Goal: Information Seeking & Learning: Learn about a topic

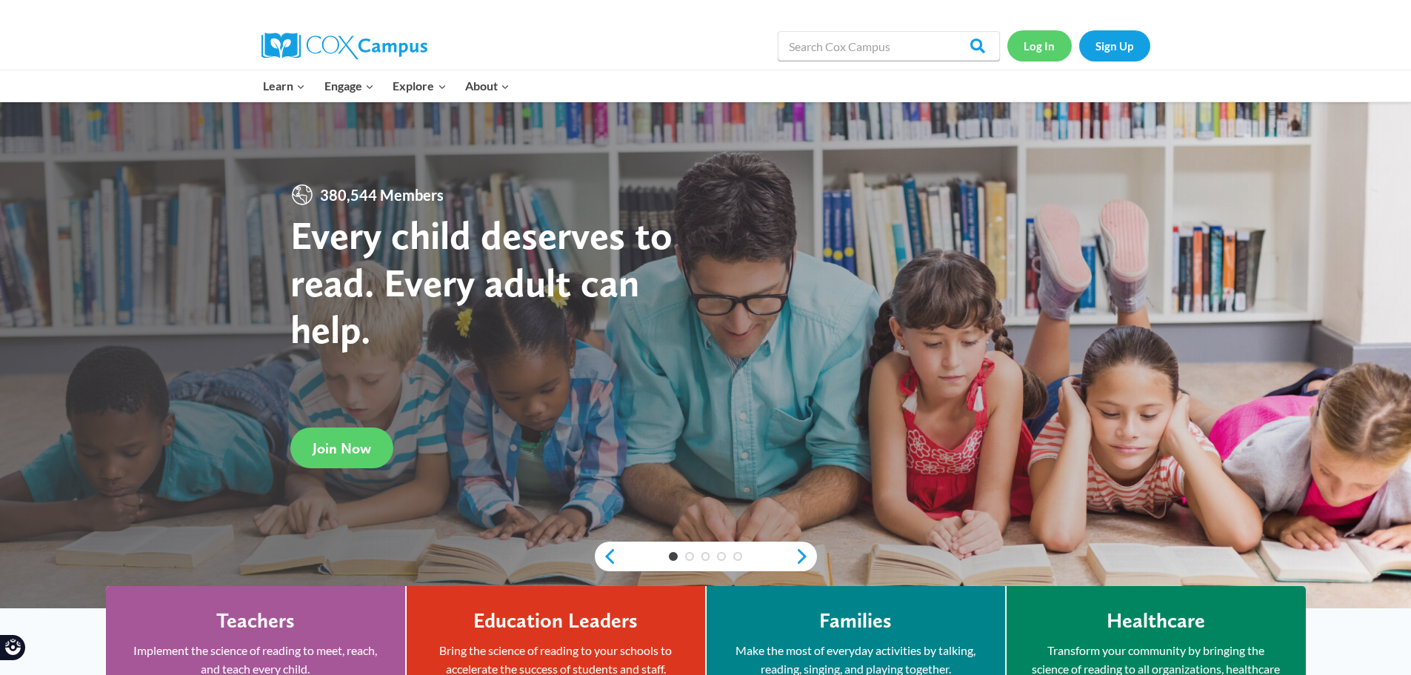
click at [1056, 39] on link "Log In" at bounding box center [1039, 45] width 64 height 30
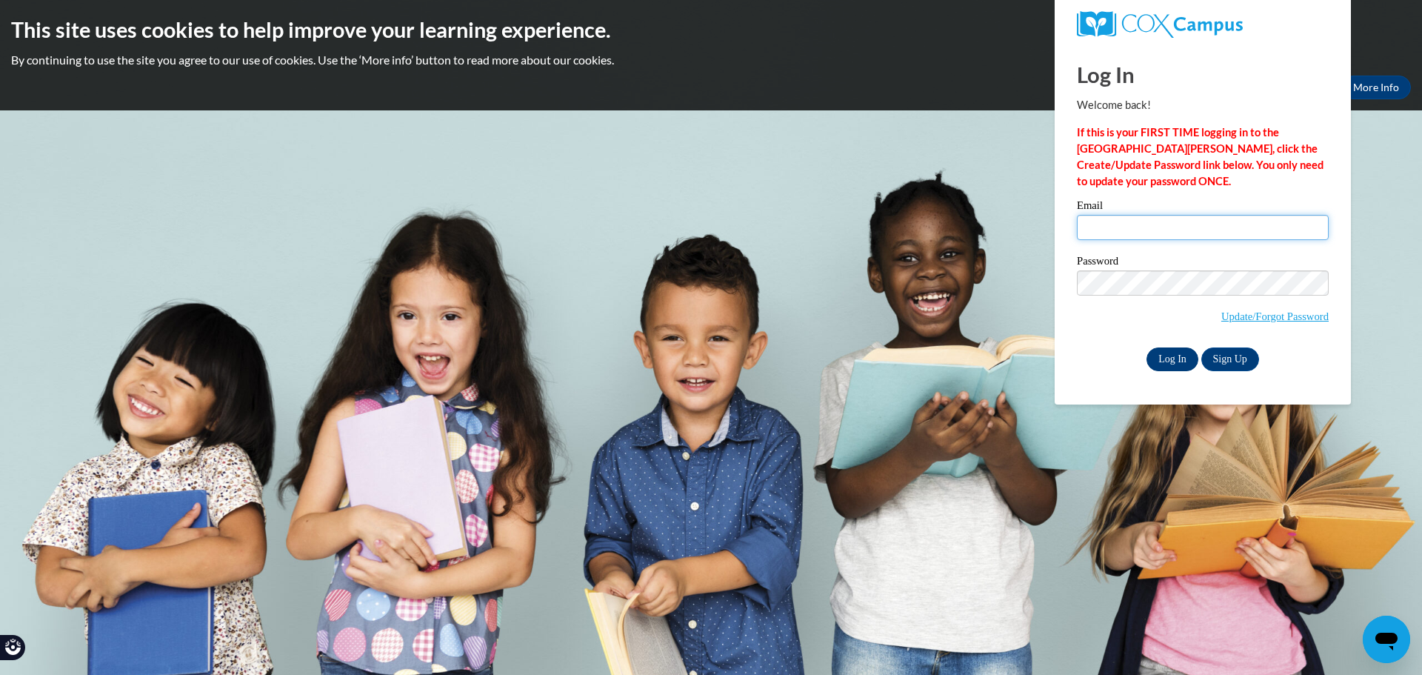
type input "[EMAIL_ADDRESS][DOMAIN_NAME]"
click at [1160, 355] on input "Log In" at bounding box center [1172, 359] width 52 height 24
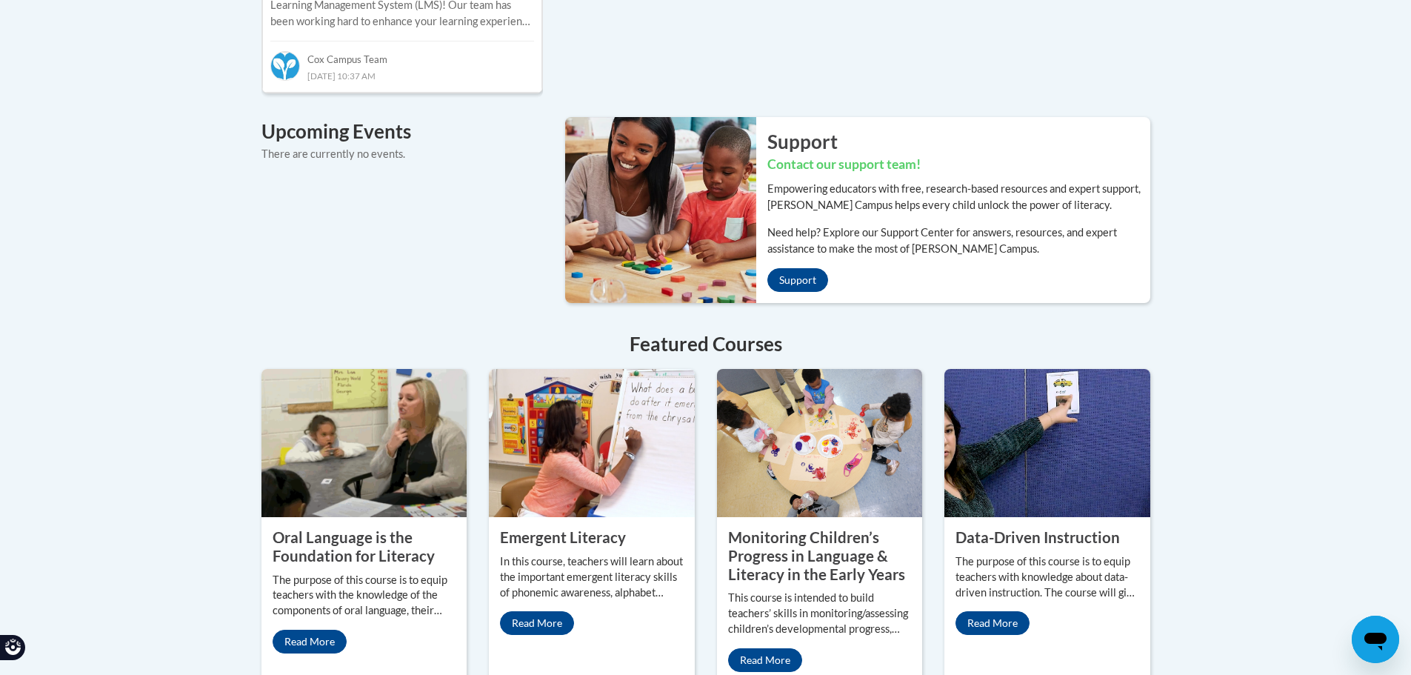
scroll to position [666, 0]
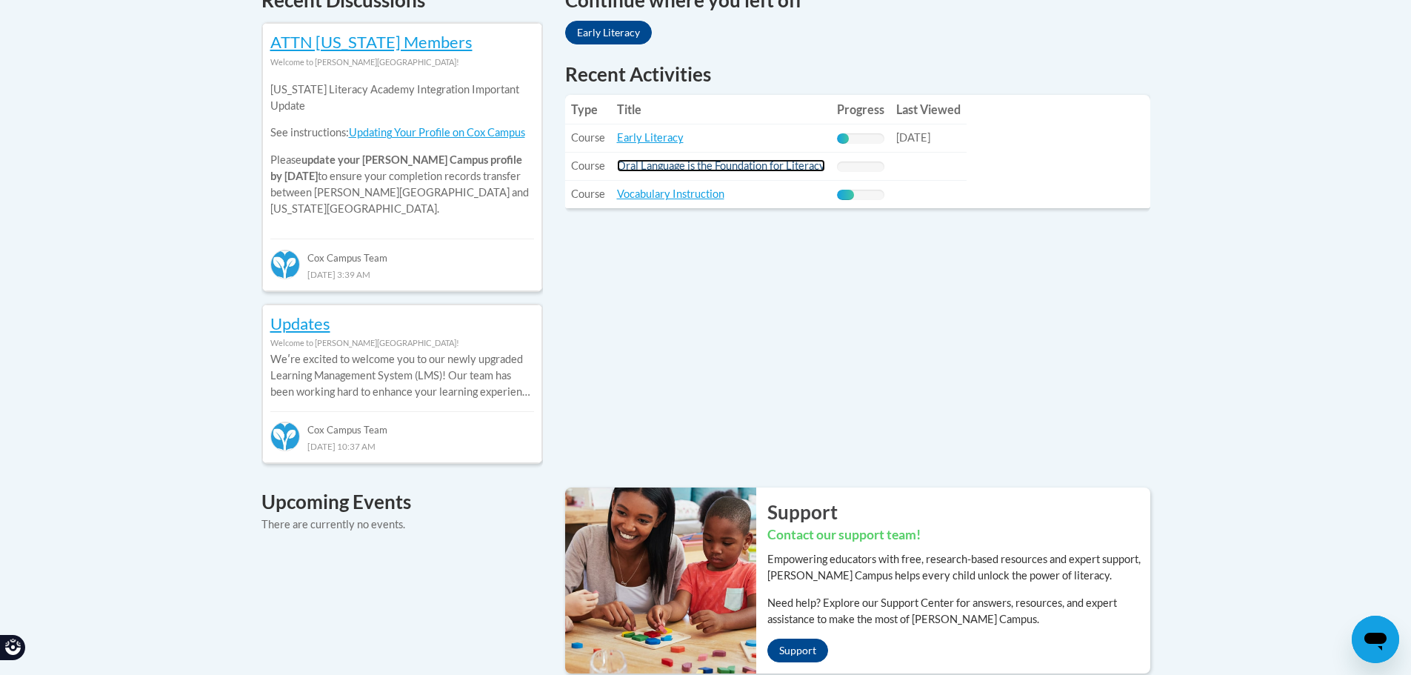
click at [738, 168] on link "Oral Language is the Foundation for Literacy" at bounding box center [721, 165] width 208 height 13
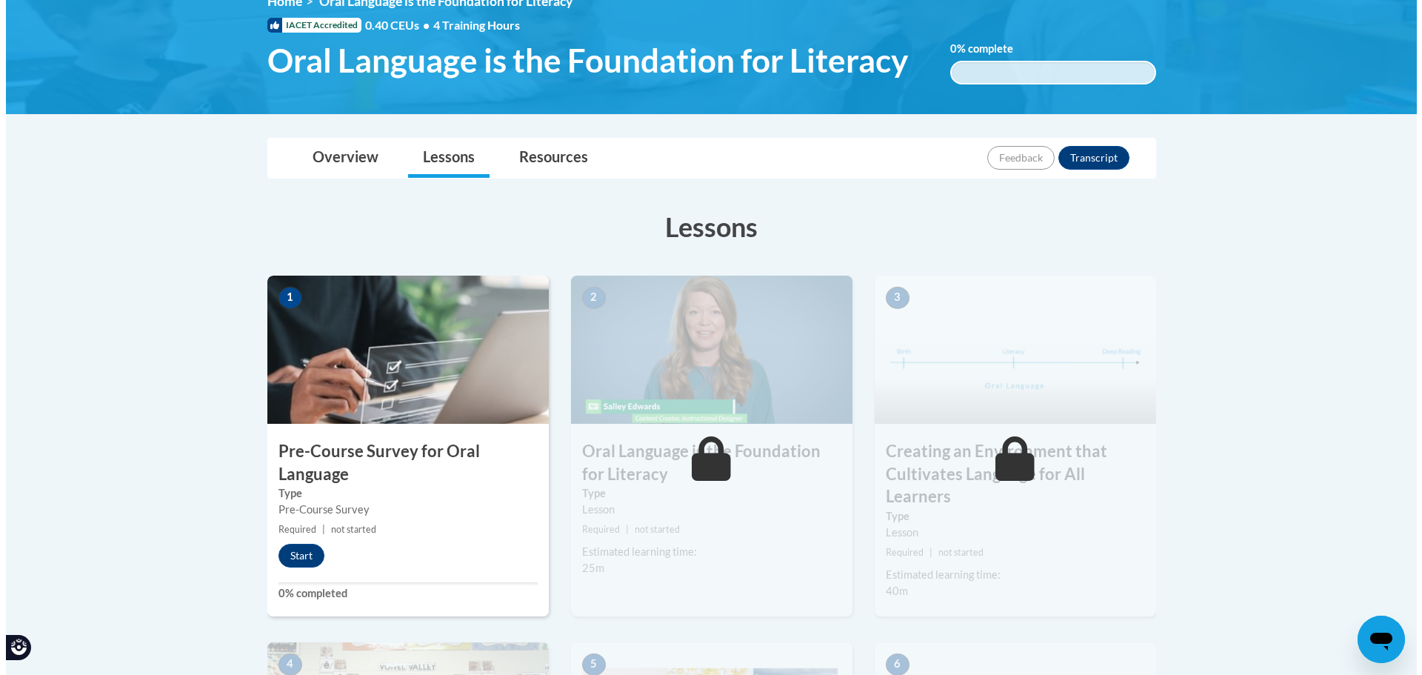
scroll to position [296, 0]
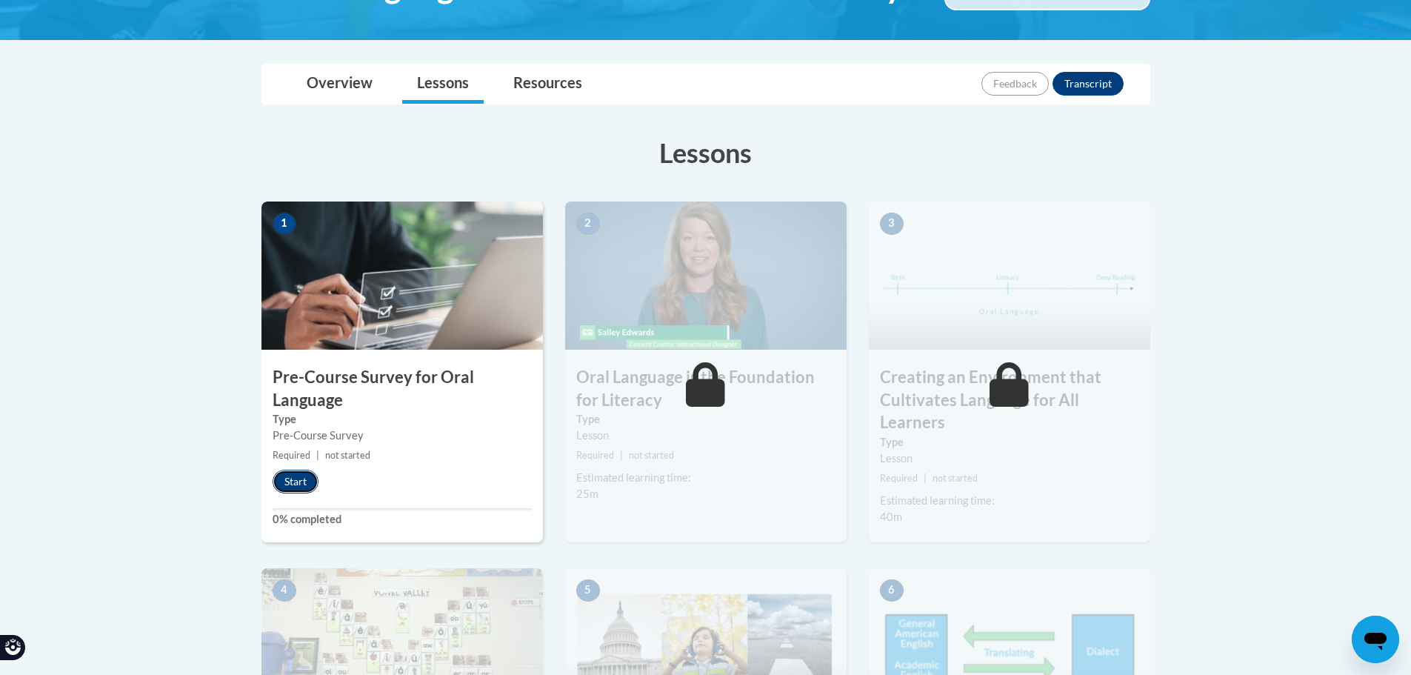
click at [296, 479] on button "Start" at bounding box center [296, 481] width 46 height 24
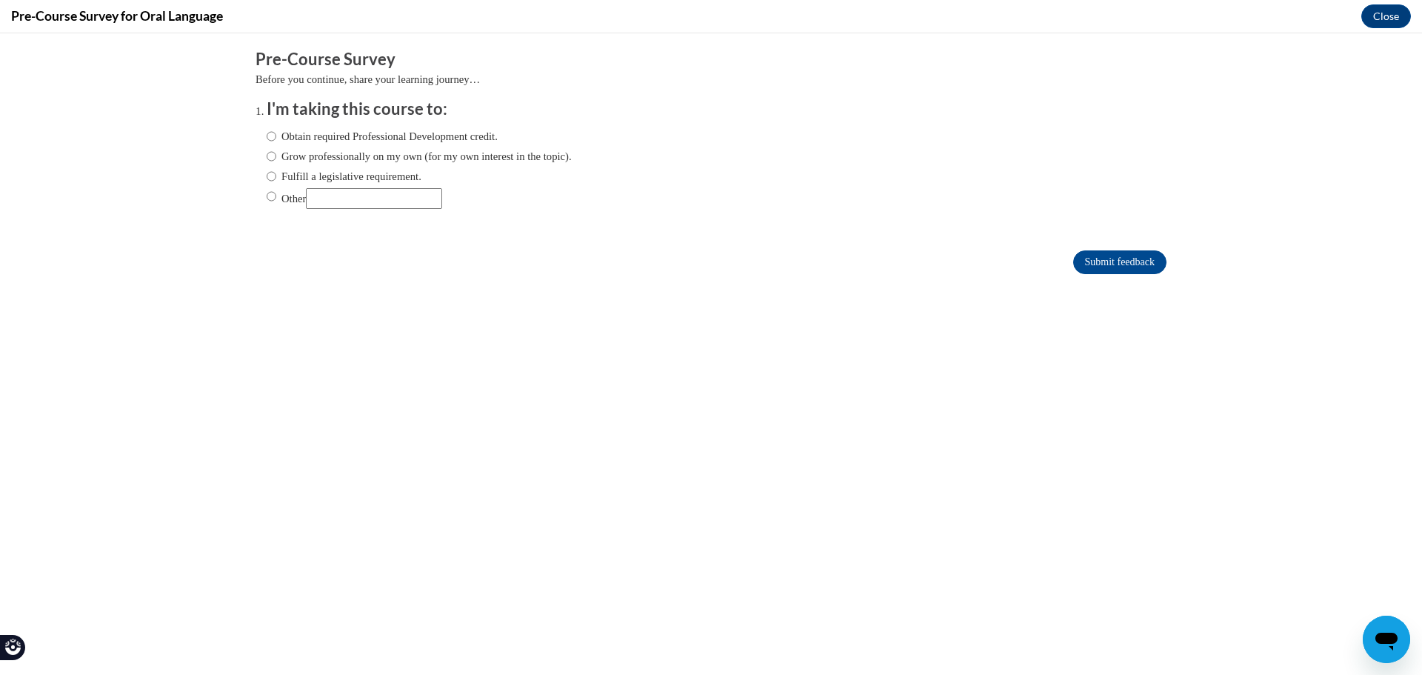
scroll to position [0, 0]
click at [267, 177] on input "Fulfill a legislative requirement." at bounding box center [272, 176] width 10 height 16
radio input "true"
click at [1110, 261] on input "Submit feedback" at bounding box center [1119, 262] width 93 height 24
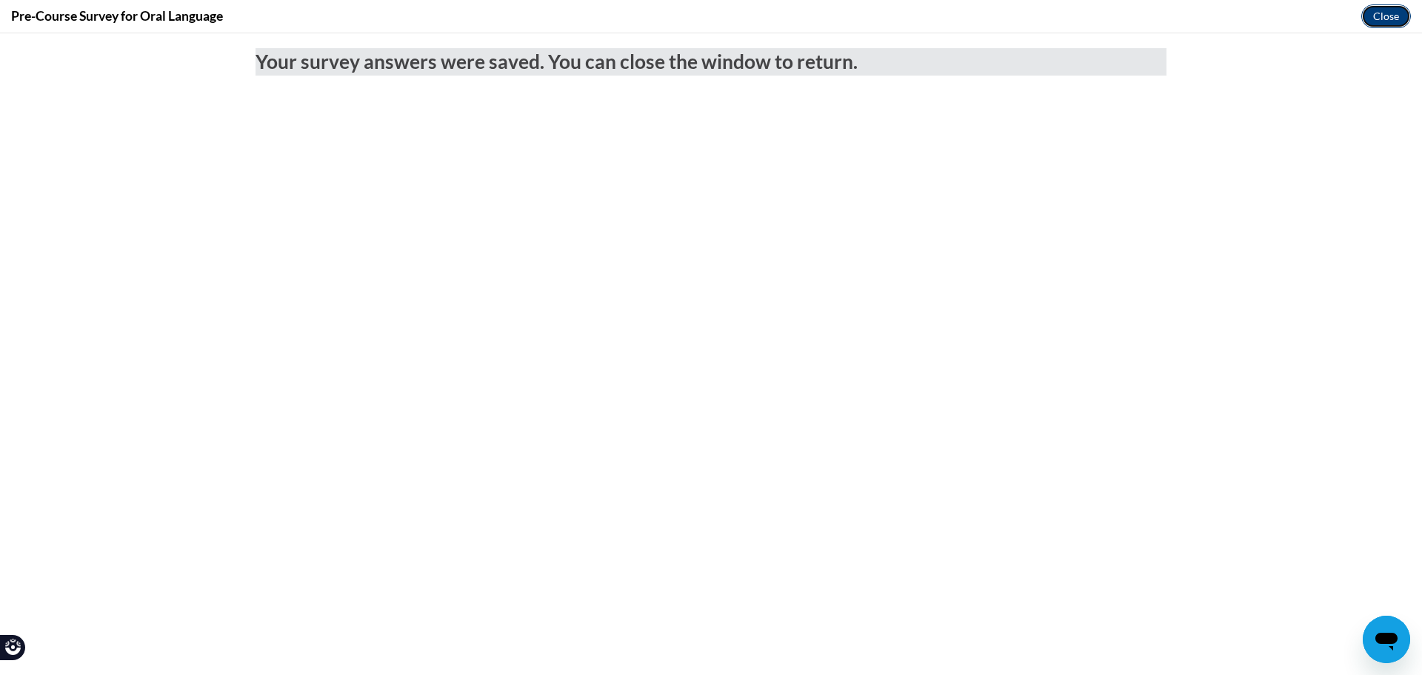
click at [1390, 19] on button "Close" at bounding box center [1386, 16] width 50 height 24
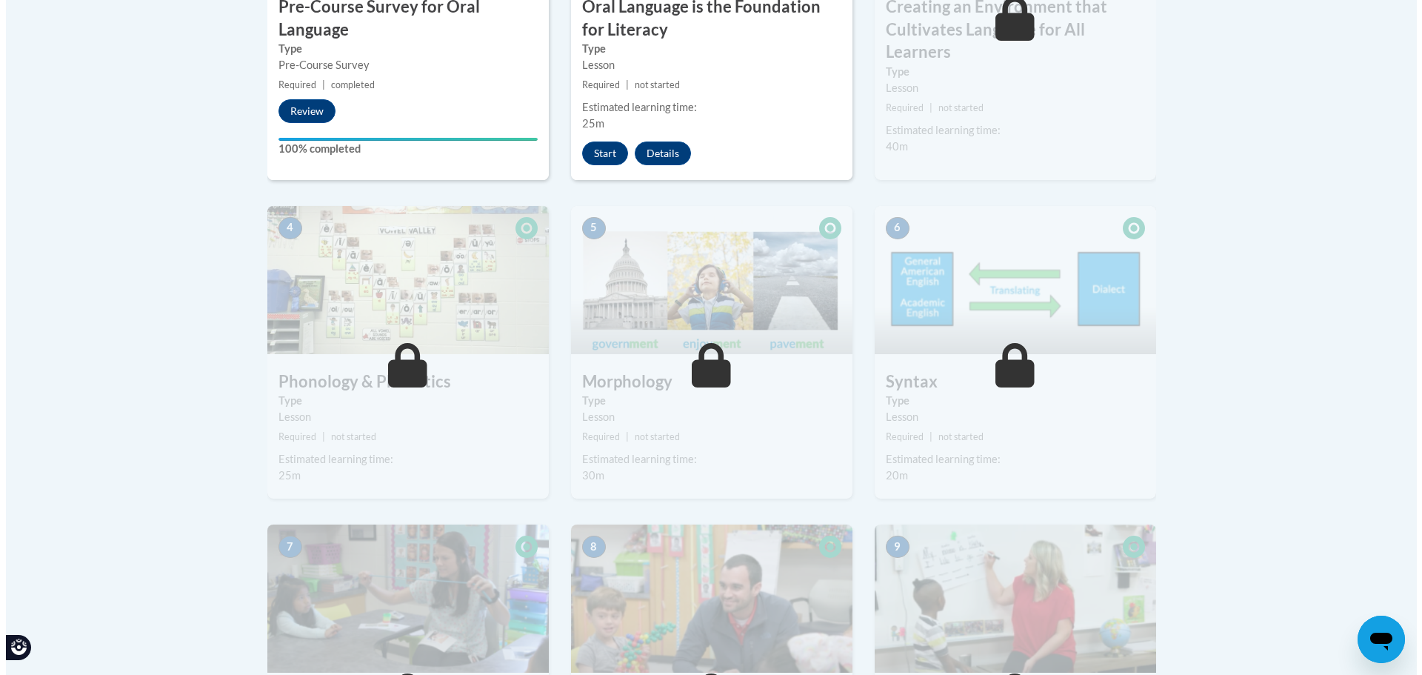
scroll to position [592, 0]
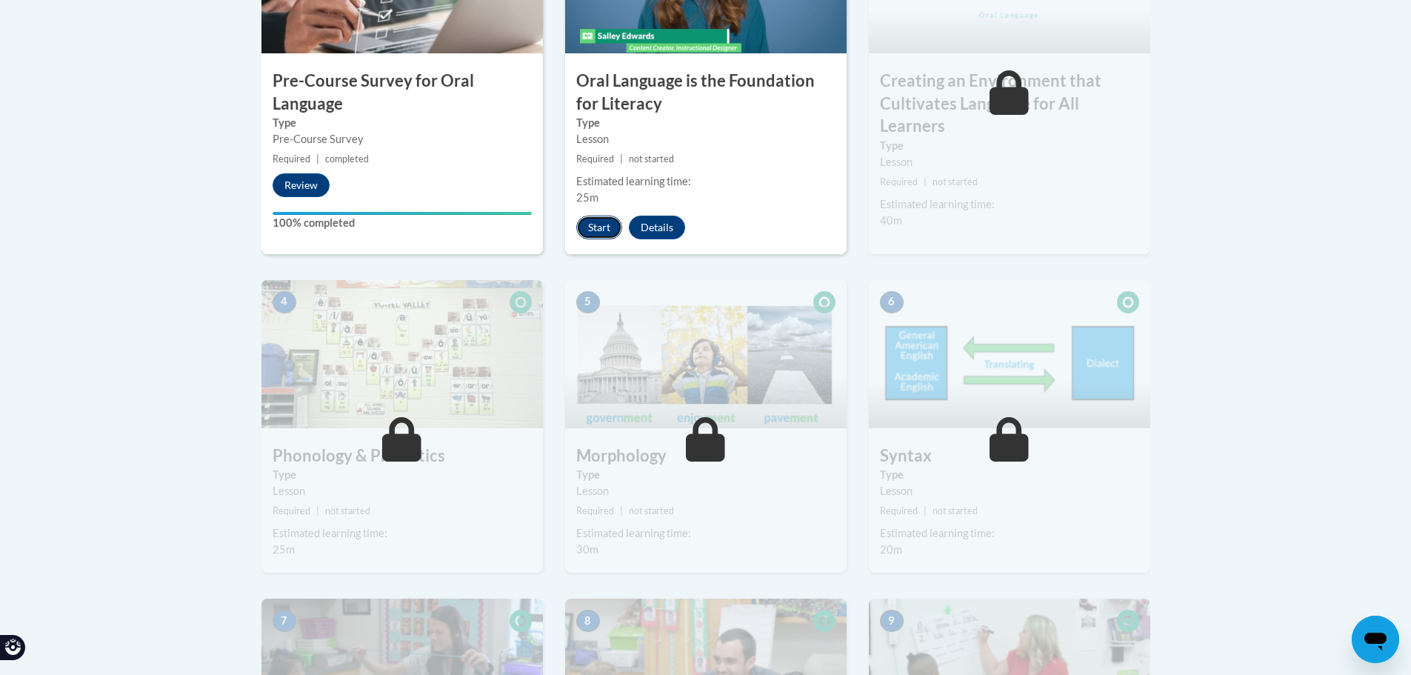
click at [598, 227] on button "Start" at bounding box center [599, 227] width 46 height 24
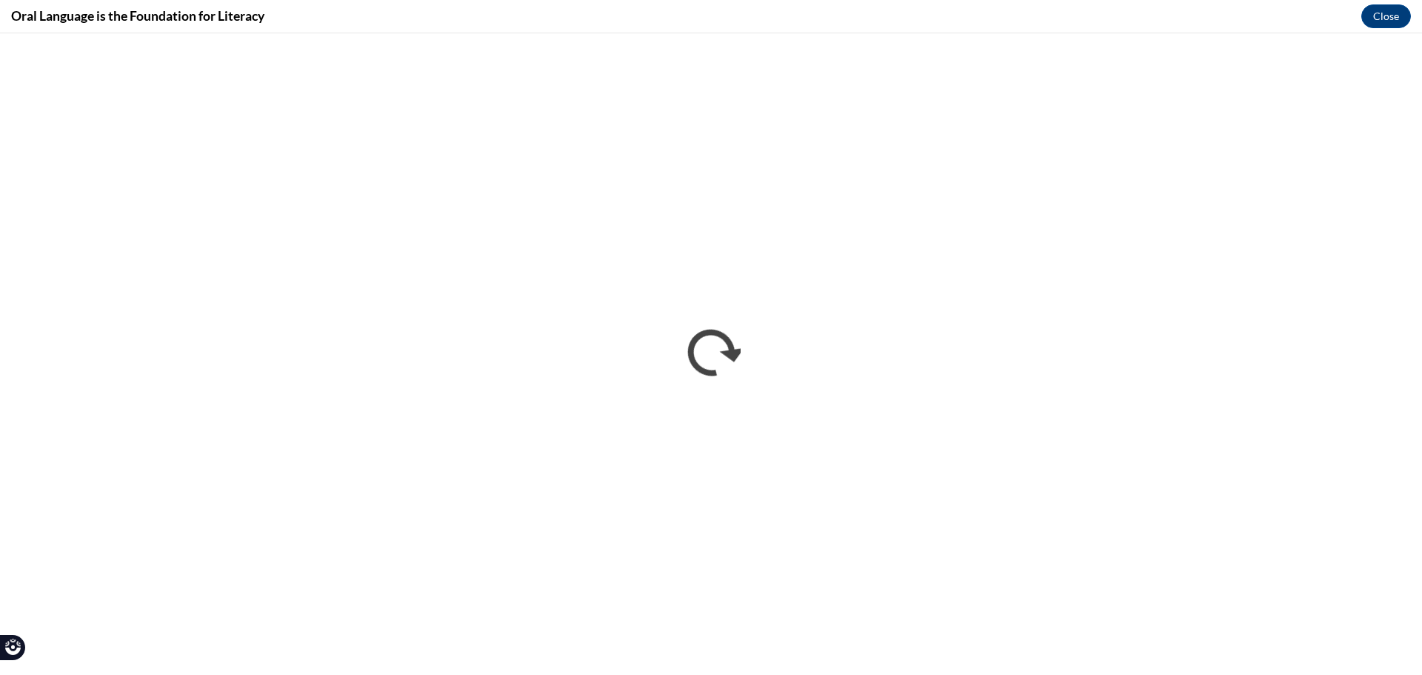
scroll to position [0, 0]
